Goal: Information Seeking & Learning: Learn about a topic

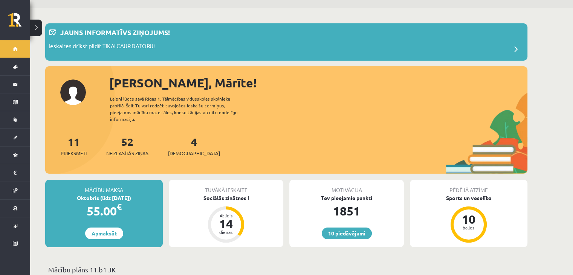
scroll to position [17, 0]
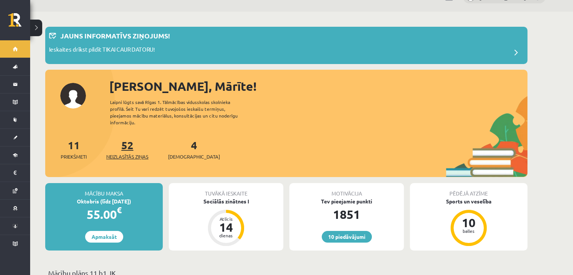
click at [130, 140] on link "52 Neizlasītās ziņas" at bounding box center [127, 149] width 42 height 22
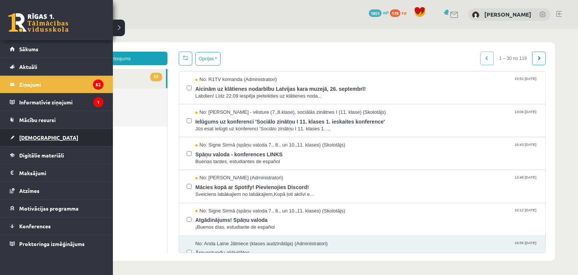
click at [28, 137] on span "[DEMOGRAPHIC_DATA]" at bounding box center [48, 137] width 59 height 7
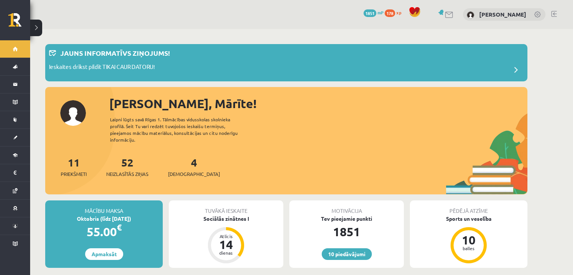
scroll to position [17, 0]
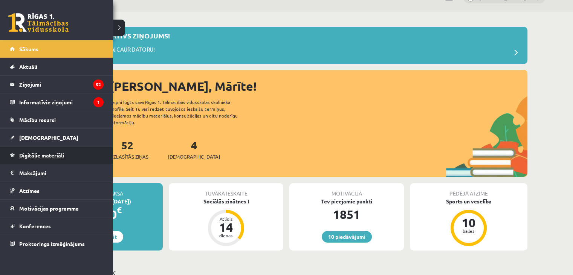
click at [52, 158] on link "Digitālie materiāli" at bounding box center [57, 154] width 94 height 17
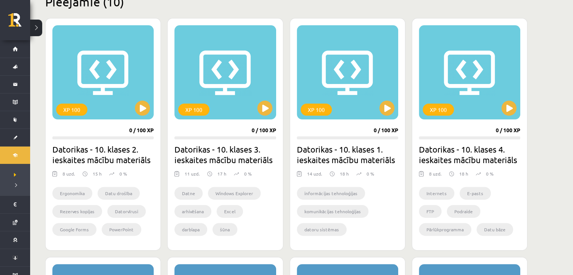
scroll to position [128, 0]
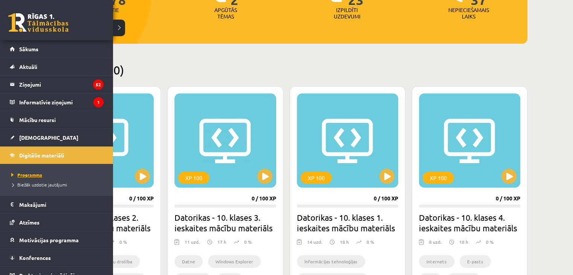
click at [32, 175] on span "Programma" at bounding box center [25, 175] width 33 height 6
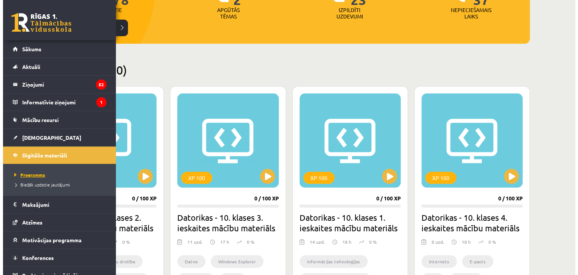
scroll to position [0, 0]
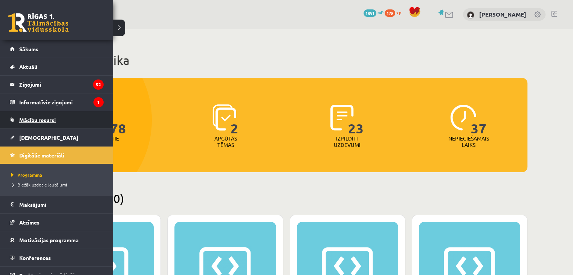
click at [41, 123] on link "Mācību resursi" at bounding box center [57, 119] width 94 height 17
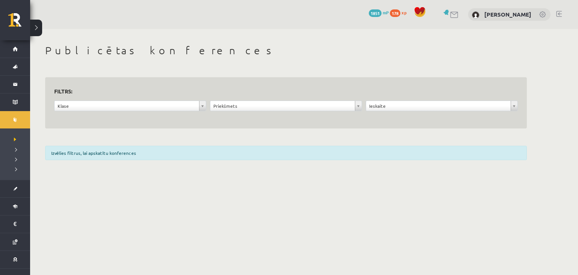
click at [109, 154] on div "Izvēlies filtrus, lai apskatītu konferences" at bounding box center [286, 153] width 482 height 14
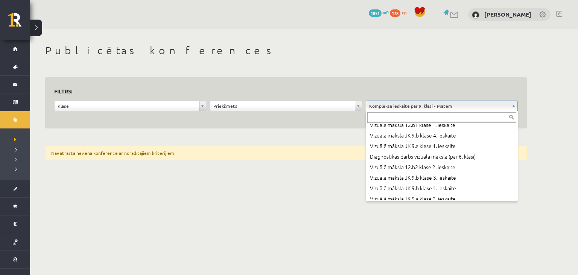
scroll to position [104, 0]
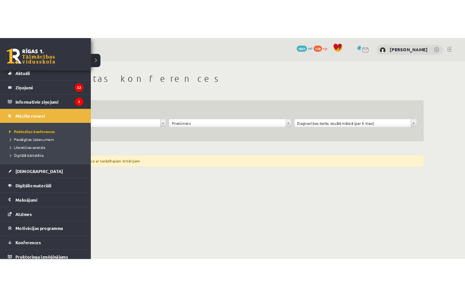
scroll to position [28, 0]
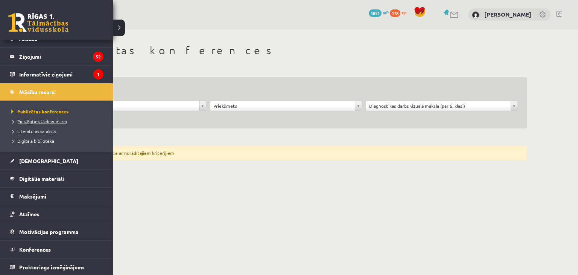
click at [47, 118] on span "Pieslēgties Uzdevumiem" at bounding box center [38, 121] width 58 height 6
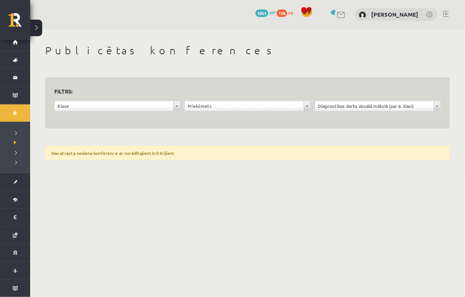
scroll to position [6, 0]
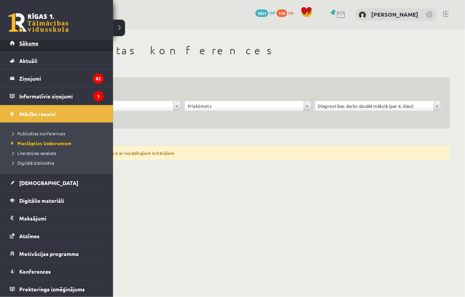
click at [37, 46] on span "Sākums" at bounding box center [28, 43] width 19 height 7
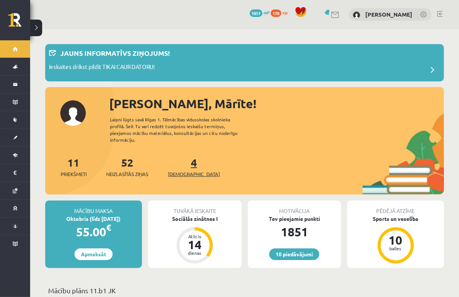
click at [180, 160] on link "4 Ieskaites" at bounding box center [194, 166] width 52 height 22
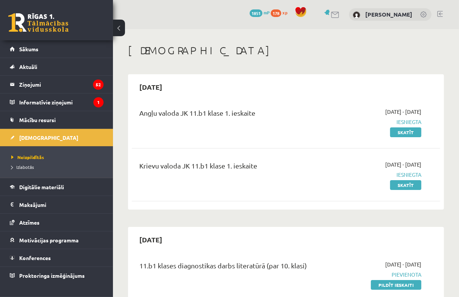
click at [439, 14] on link at bounding box center [440, 14] width 6 height 6
